Goal: Information Seeking & Learning: Learn about a topic

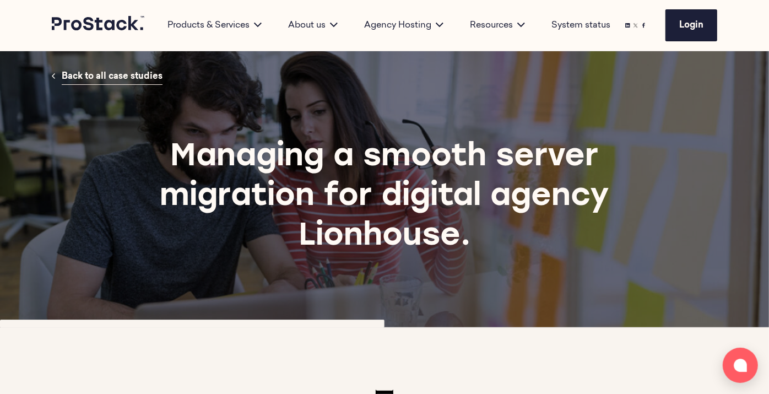
click at [113, 77] on span "Back to all case studies" at bounding box center [112, 76] width 101 height 9
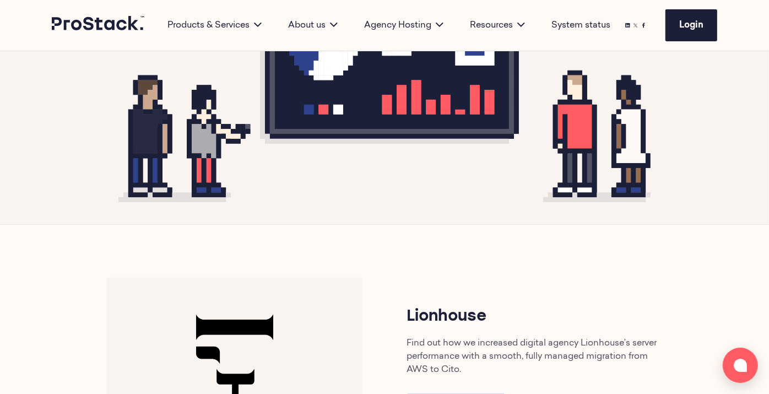
scroll to position [398, 0]
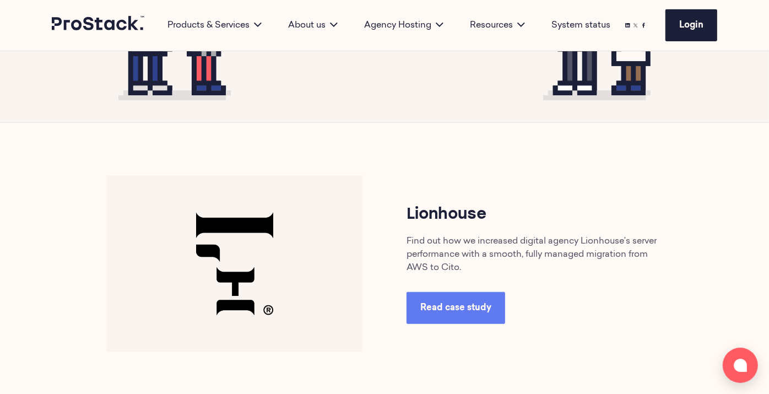
click at [459, 309] on span "Read case study" at bounding box center [455, 307] width 71 height 9
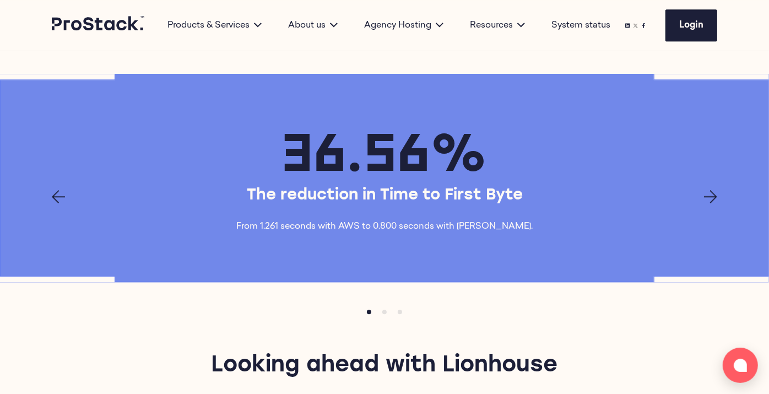
scroll to position [1666, 0]
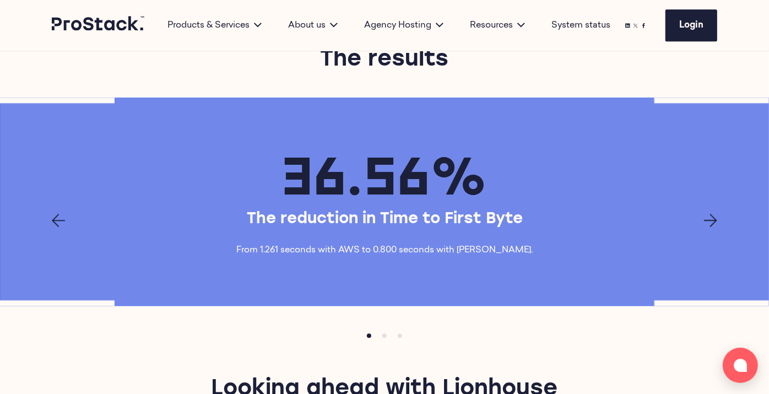
click at [716, 214] on icon "Next page" at bounding box center [710, 220] width 13 height 13
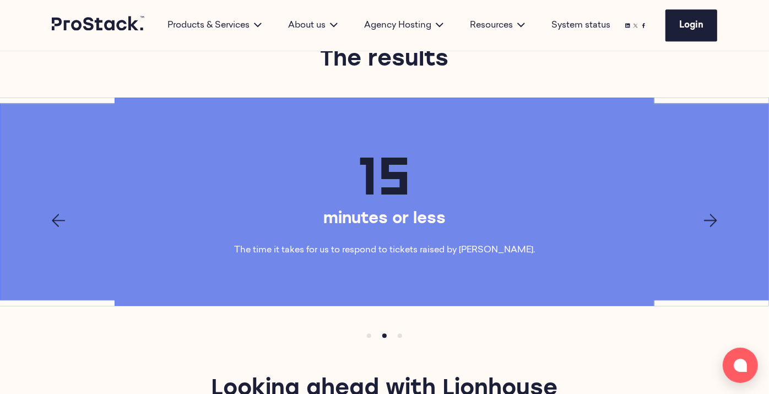
click at [715, 179] on div "15 minutes or less The time it takes for us to respond to tickets raised by Lio…" at bounding box center [384, 201] width 753 height 119
click at [710, 214] on icon "Next page" at bounding box center [710, 220] width 13 height 13
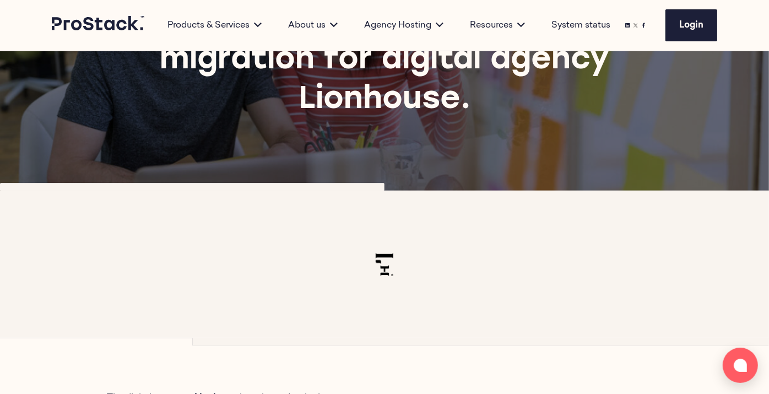
scroll to position [0, 0]
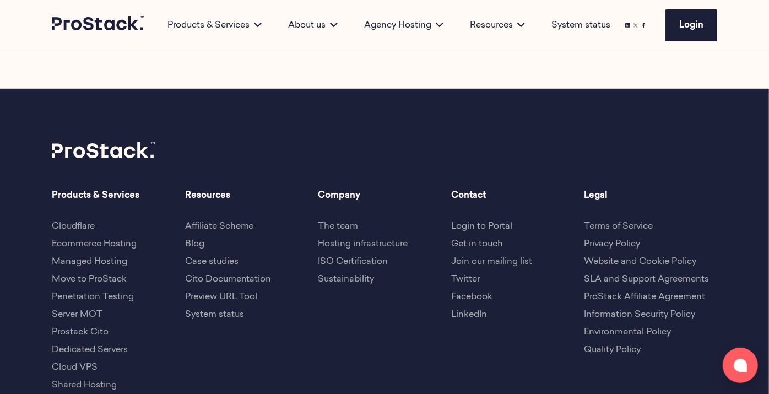
scroll to position [2903, 0]
